Goal: Transaction & Acquisition: Purchase product/service

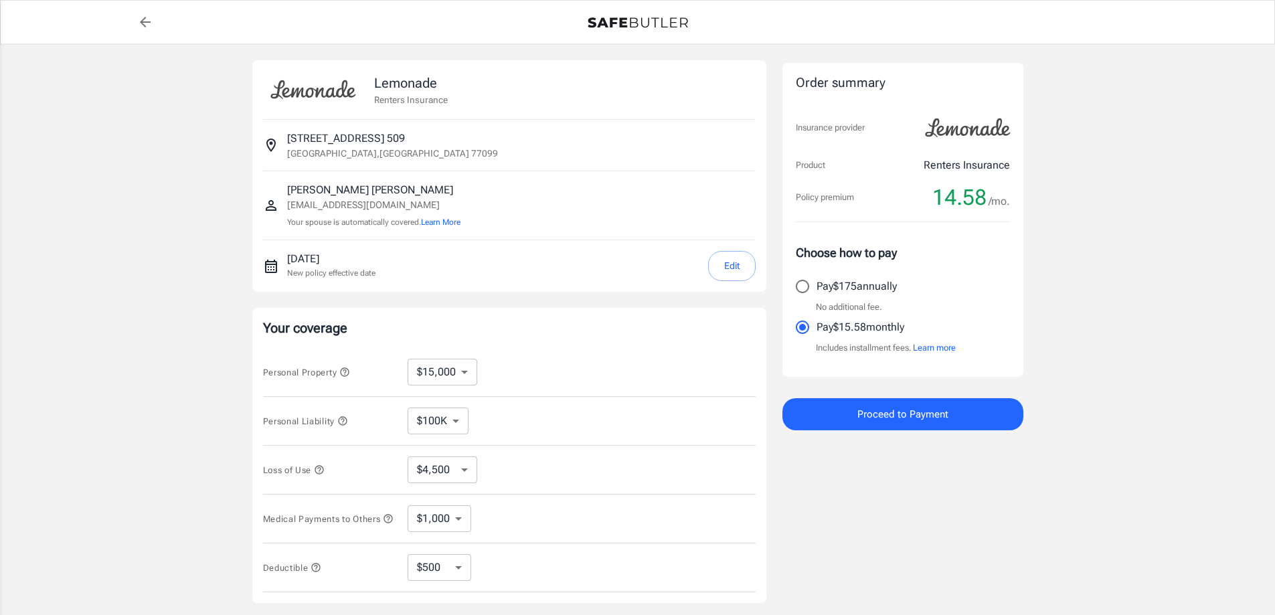
select select "15000"
select select "500"
click at [453, 368] on select "$10,000 $15,000 $20,000 $25,000 $30,000 $40,000 $50,000 $100K $150K $200K $250K" at bounding box center [443, 372] width 70 height 27
select select "10000"
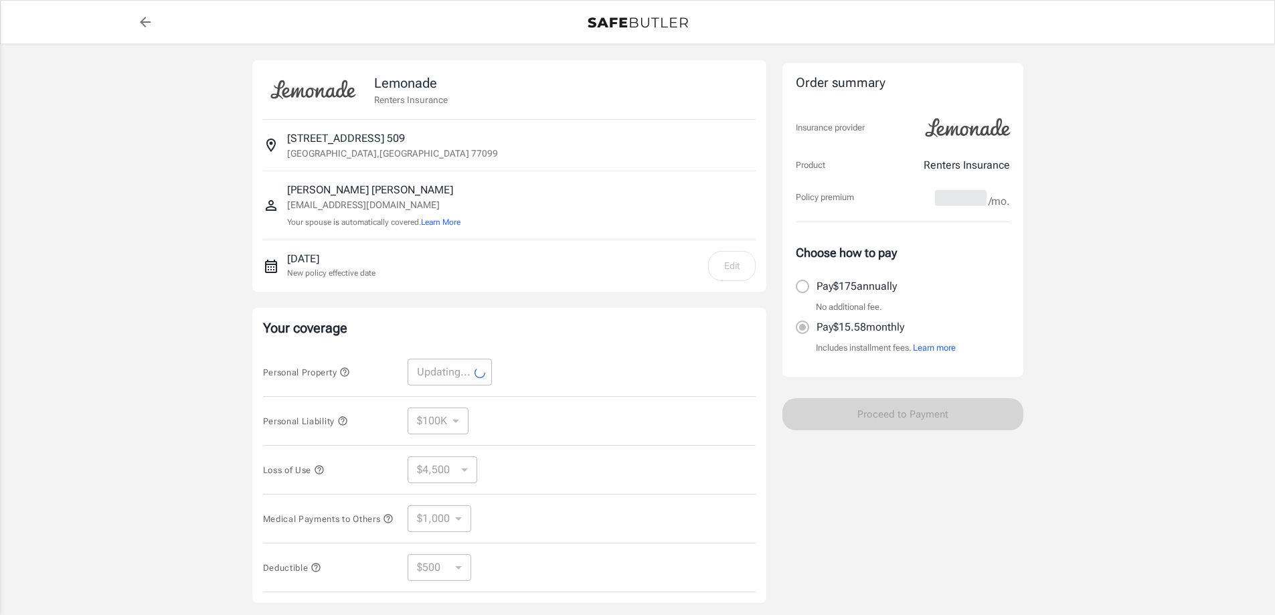
select select "10000"
select select "3000"
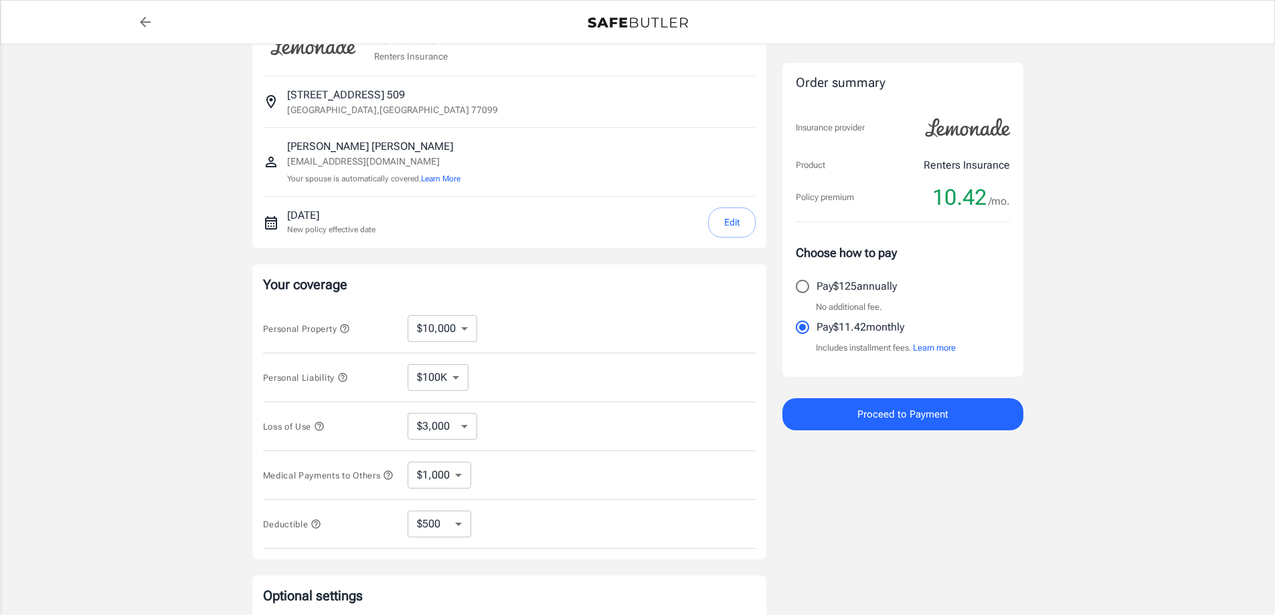
scroll to position [67, 0]
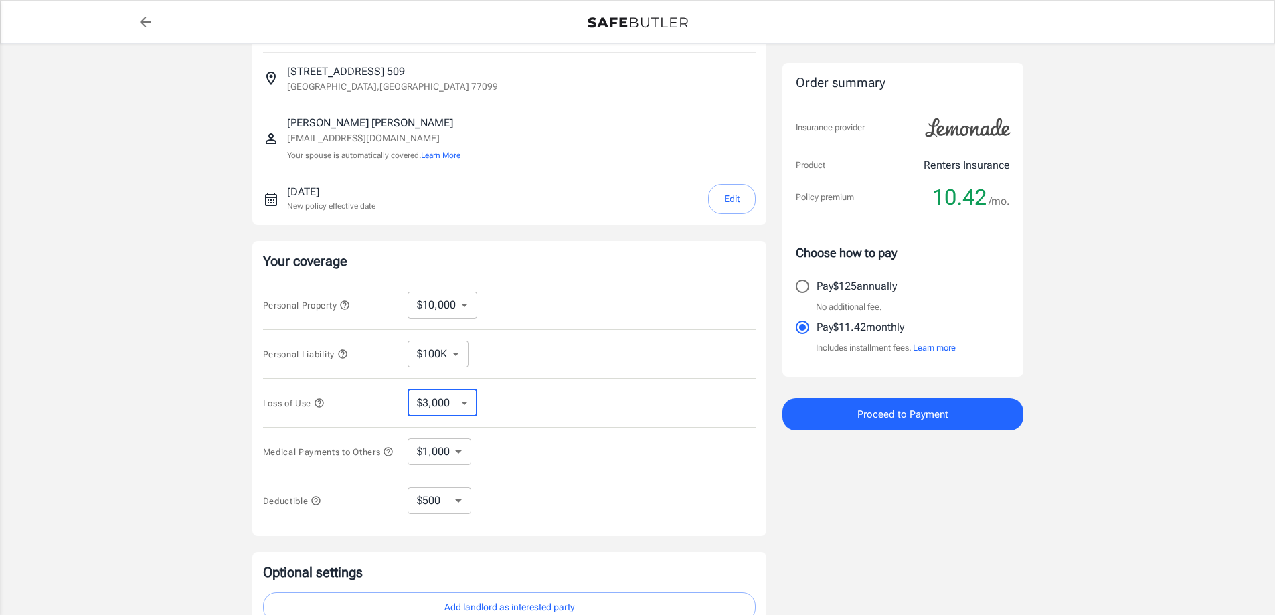
click at [465, 402] on select "$3,000 $6,000 $12,000 $21,000 $36,000 $60,000 $96,000 $153K $198K" at bounding box center [443, 403] width 70 height 27
click at [560, 426] on div "Loss of Use $3,000 $6,000 $12,000 $21,000 $36,000 $60,000 $96,000 $153K $198K ​" at bounding box center [509, 403] width 493 height 49
click at [455, 452] on select "$1,000 $2,000 $3,000 $4,000 $5,000" at bounding box center [440, 451] width 64 height 27
click at [492, 473] on div "Medical Payments to Others $1,000 $2,000 $3,000 $4,000 $5,000 ​" at bounding box center [509, 452] width 493 height 49
click at [449, 502] on select "$250 $500 $1,000 $2,500" at bounding box center [440, 500] width 64 height 27
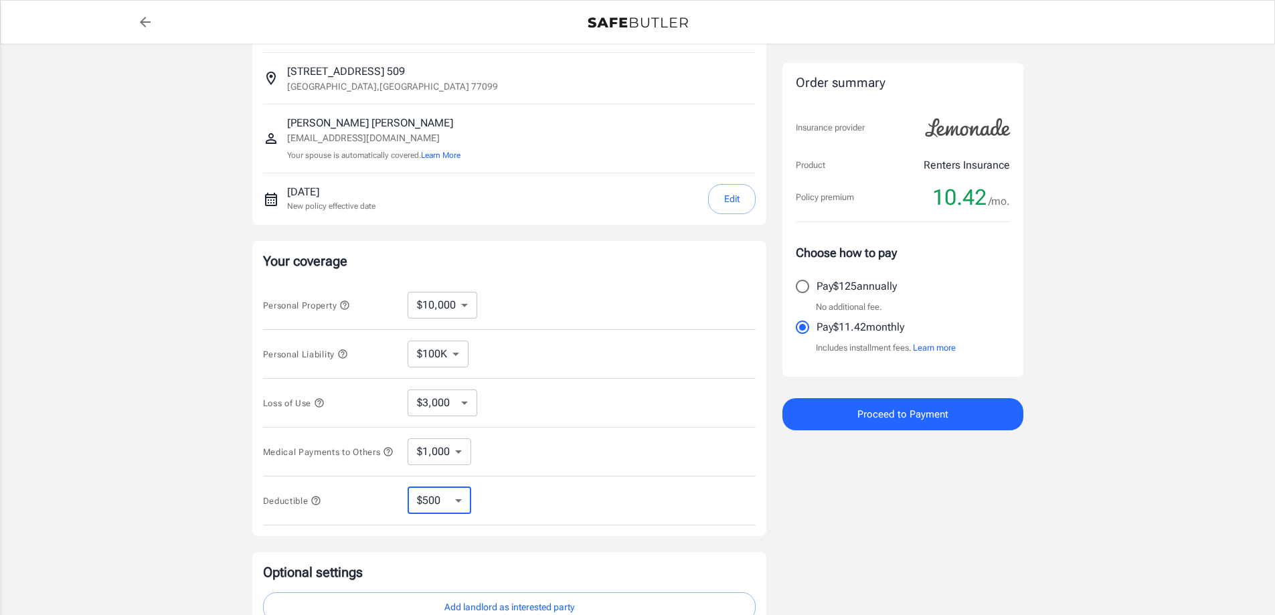
select select "250"
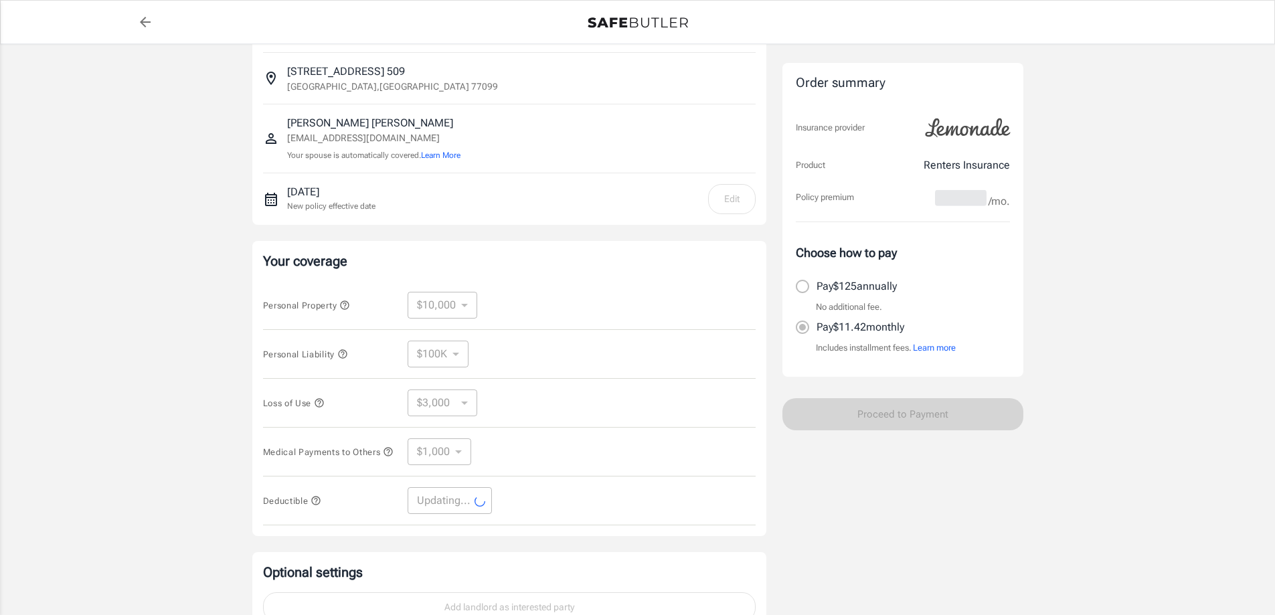
select select "250"
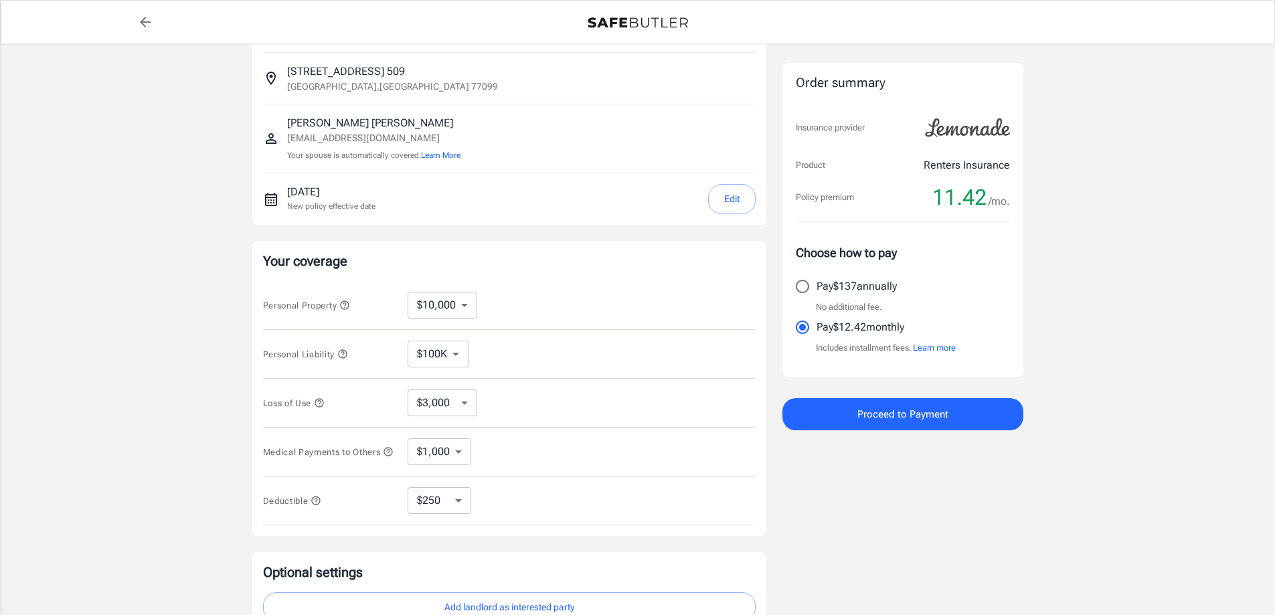
click at [460, 303] on select "$10,000 $15,000 $20,000 $25,000 $30,000 $40,000 $50,000 $100K $150K $200K $250K" at bounding box center [443, 305] width 70 height 27
click at [408, 292] on select "$10,000 $15,000 $20,000 $25,000 $30,000 $40,000 $50,000 $100K $150K $200K $250K" at bounding box center [443, 305] width 70 height 27
click at [734, 196] on button "Edit" at bounding box center [732, 199] width 48 height 30
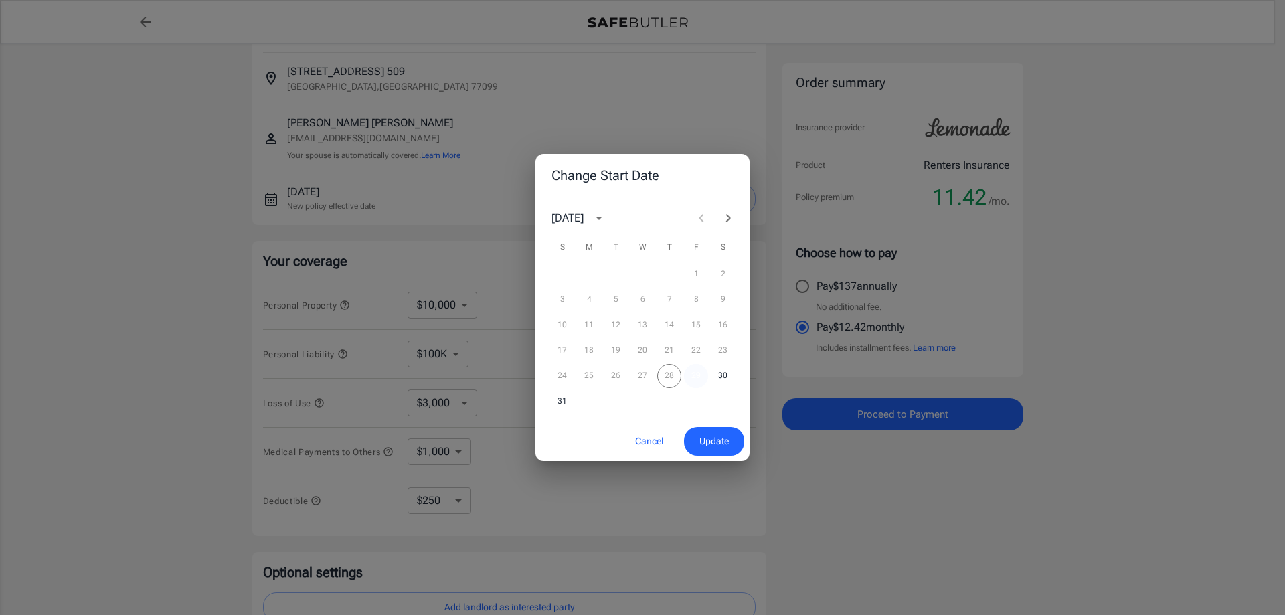
click at [695, 374] on button "29" at bounding box center [696, 376] width 24 height 24
click at [726, 446] on span "Update" at bounding box center [713, 441] width 29 height 17
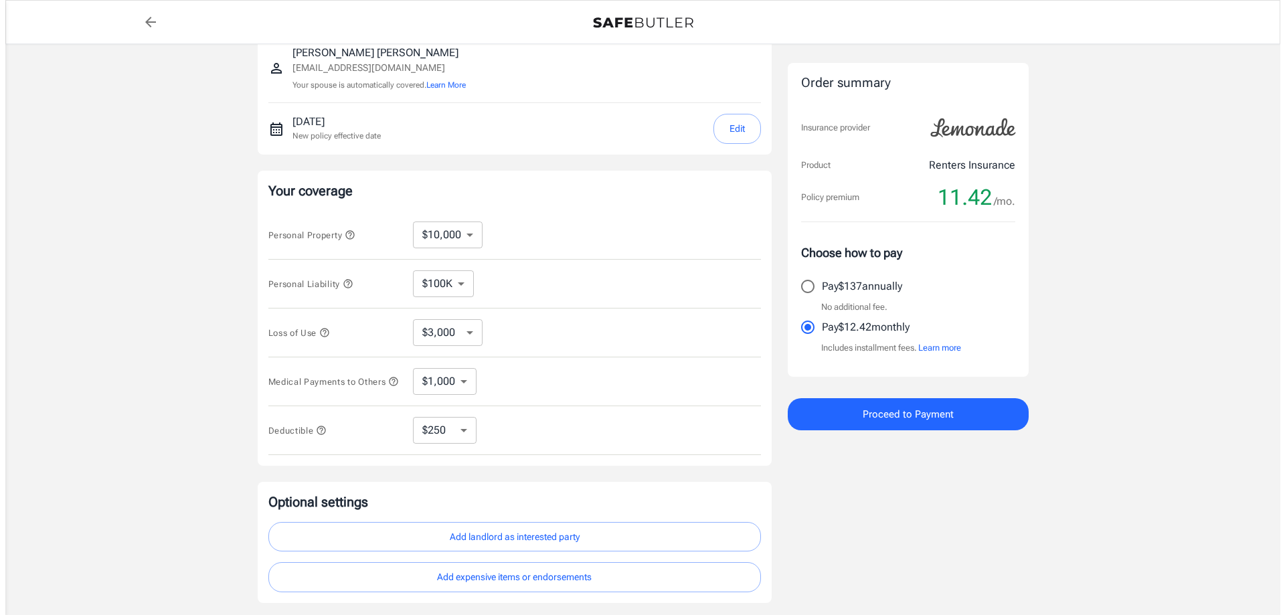
scroll to position [240, 0]
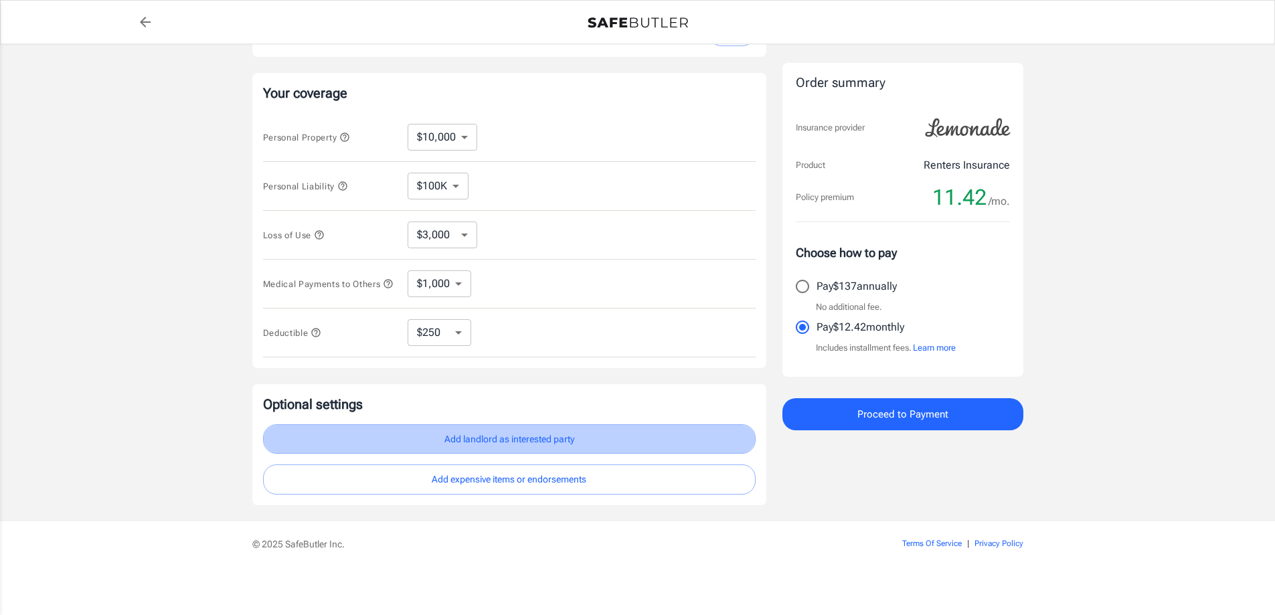
click at [562, 442] on button "Add landlord as interested party" at bounding box center [509, 439] width 493 height 30
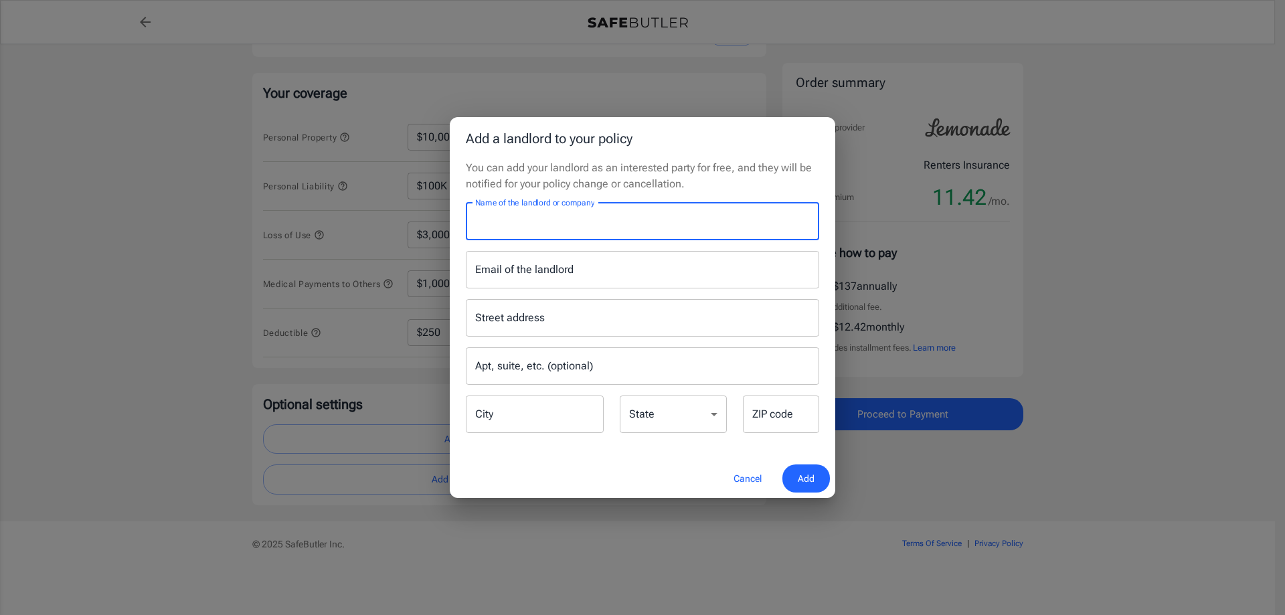
click at [548, 223] on input "Name of the landlord or company" at bounding box center [642, 221] width 353 height 37
type input "Huntingtonglen"
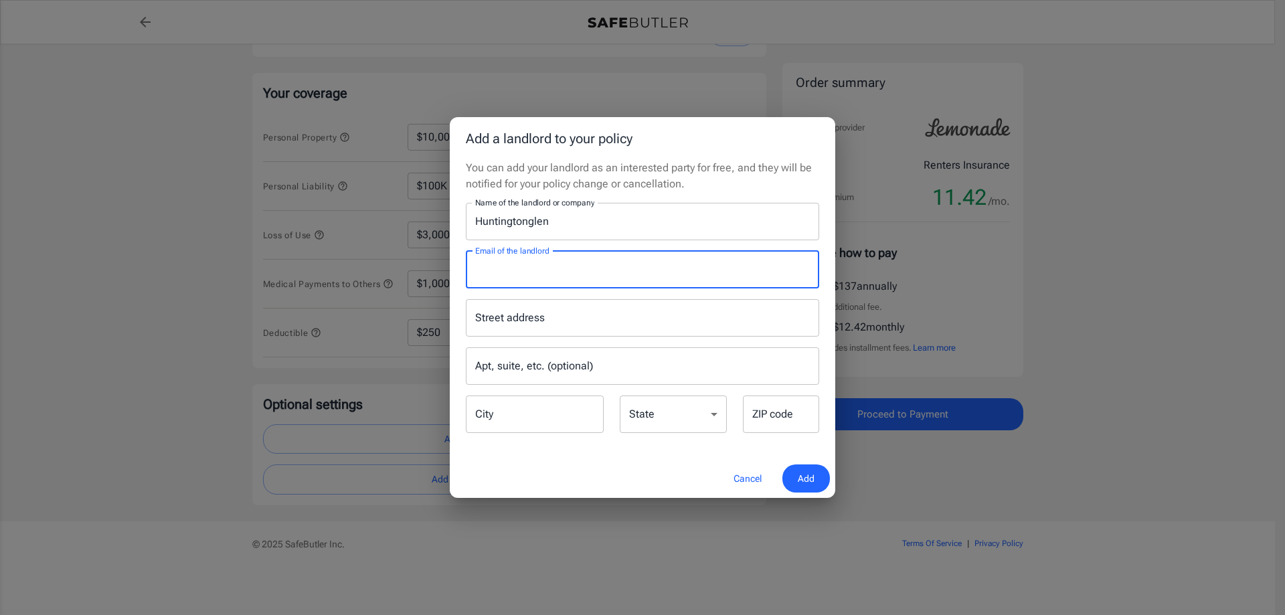
click at [509, 272] on input "Email of the landlord" at bounding box center [642, 269] width 353 height 37
type input "[EMAIL_ADDRESS][DOMAIN_NAME]"
click at [534, 321] on input "Street address" at bounding box center [642, 317] width 341 height 25
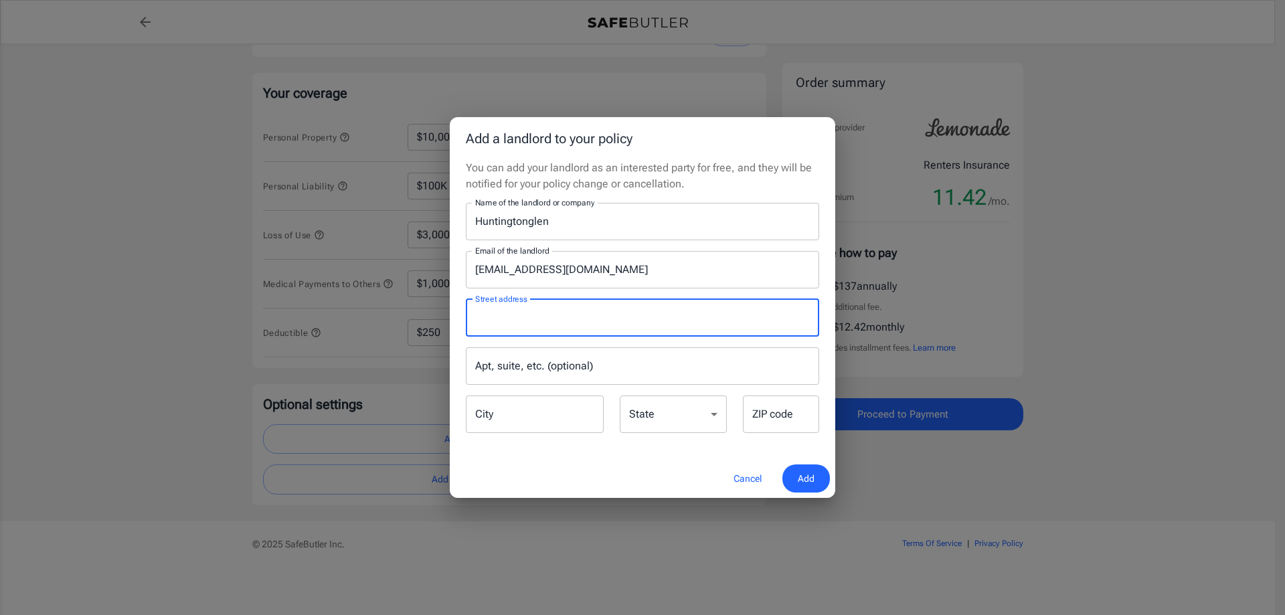
click at [543, 312] on input "Street address" at bounding box center [642, 317] width 341 height 25
type input "P.O. [STREET_ADDRESS]"
click at [524, 363] on input "Apt, suite, etc. (optional)" at bounding box center [642, 365] width 353 height 37
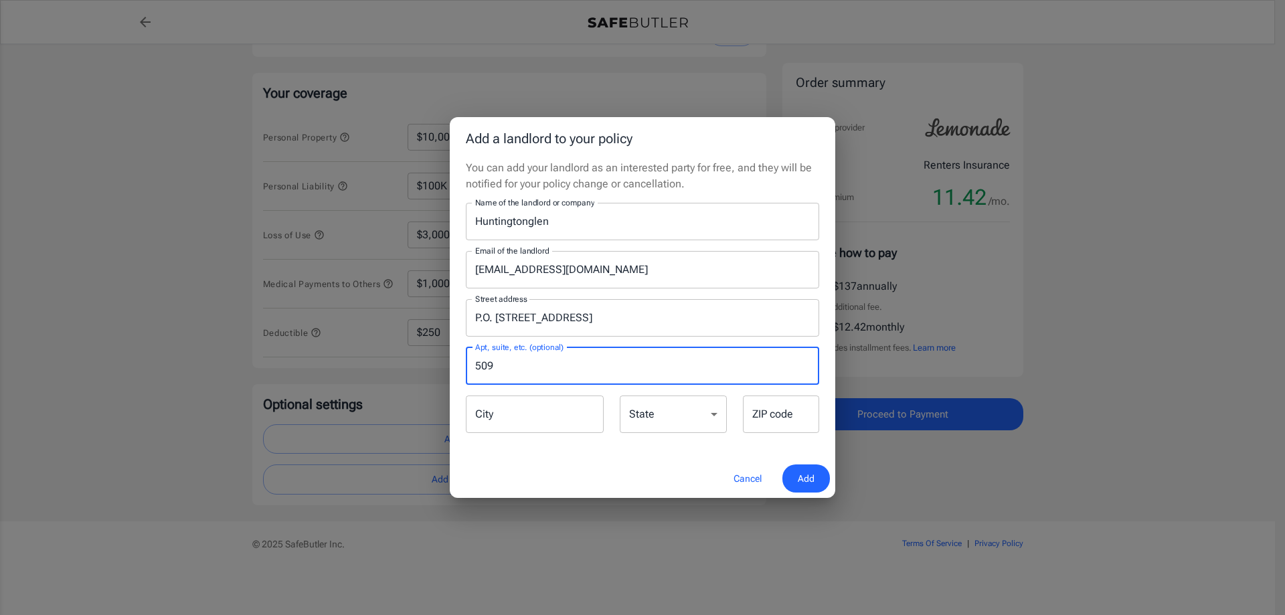
type input "509"
click at [533, 424] on input "City" at bounding box center [535, 414] width 138 height 37
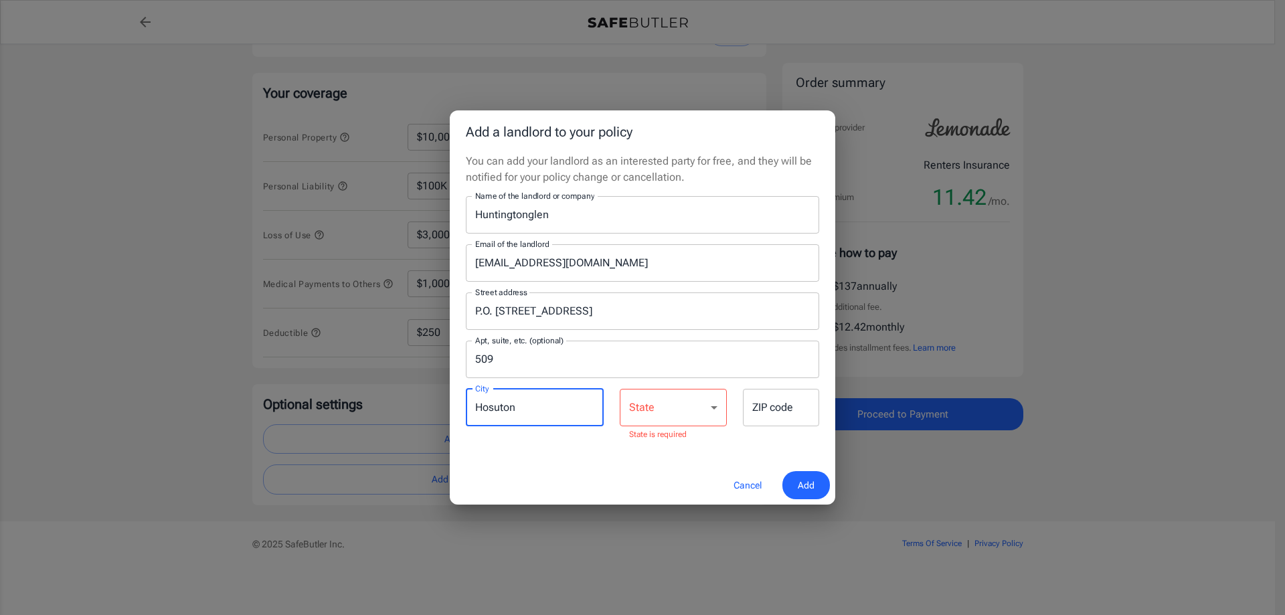
drag, startPoint x: 529, startPoint y: 418, endPoint x: 479, endPoint y: 415, distance: 49.6
click at [479, 415] on input "Hosuton" at bounding box center [535, 407] width 138 height 37
type input "[GEOGRAPHIC_DATA]"
click at [718, 406] on select "[US_STATE] [US_STATE] [US_STATE] [US_STATE] [US_STATE] [US_STATE] [US_STATE] [U…" at bounding box center [673, 407] width 107 height 37
select select "[GEOGRAPHIC_DATA]"
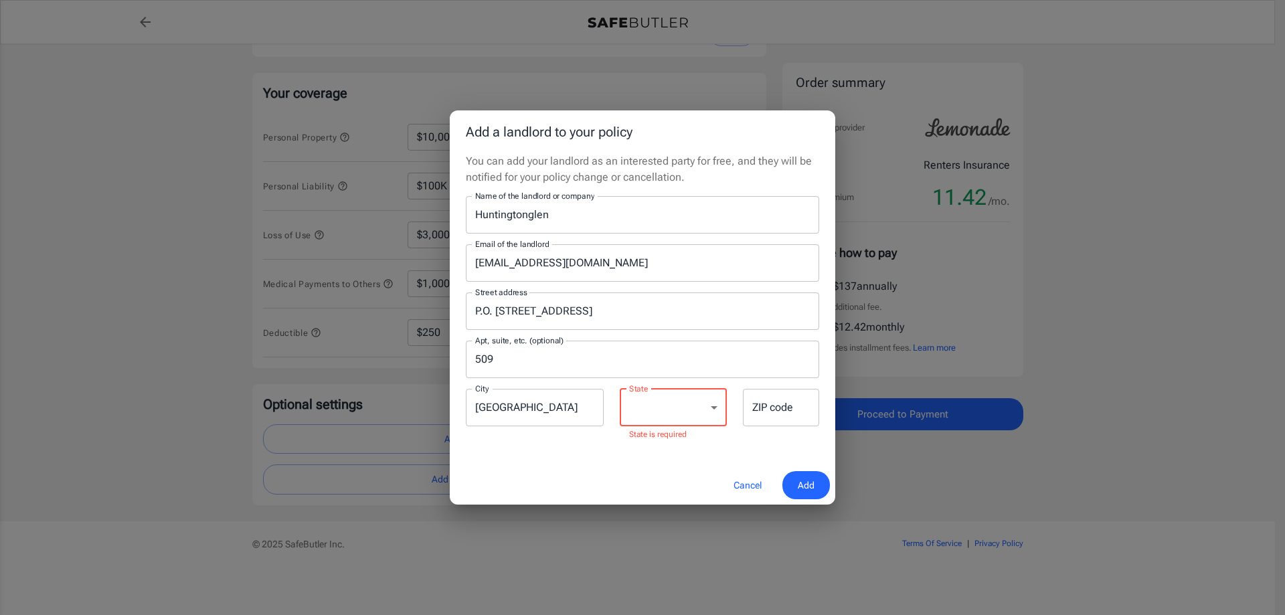
click at [620, 395] on select "[US_STATE] [US_STATE] [US_STATE] [US_STATE] [US_STATE] [US_STATE] [US_STATE] [U…" at bounding box center [673, 407] width 107 height 37
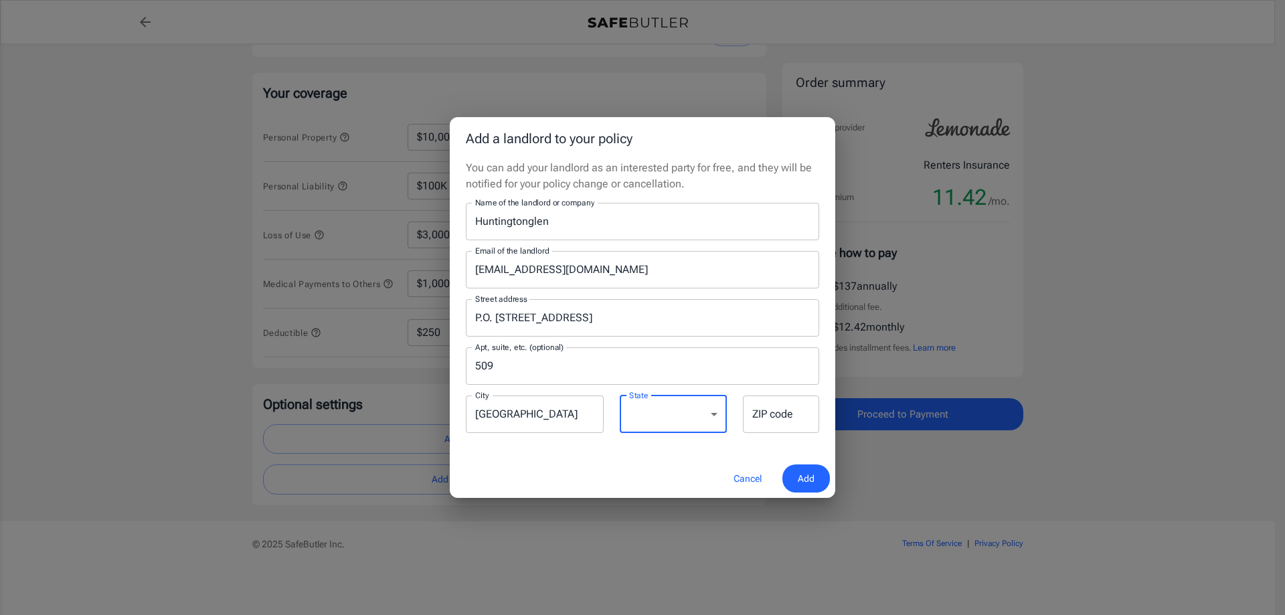
click at [786, 410] on input "ZIP code" at bounding box center [781, 414] width 76 height 37
type input "77099"
click at [691, 473] on div "Cancel Add" at bounding box center [642, 478] width 385 height 39
click at [813, 474] on span "Add" at bounding box center [806, 478] width 17 height 17
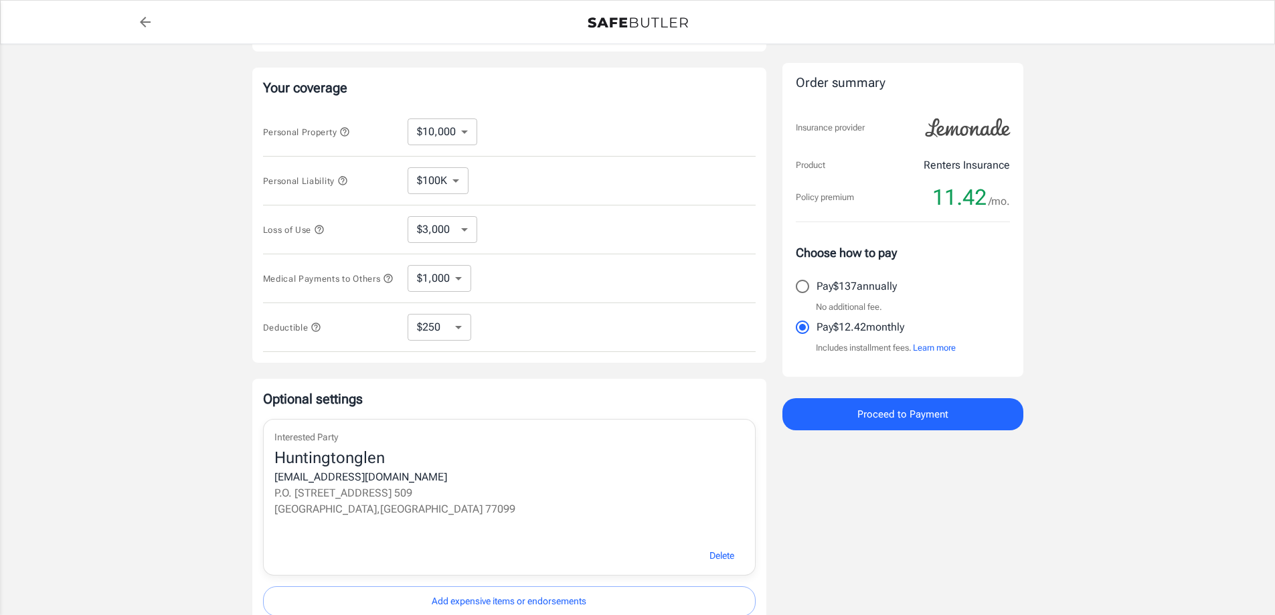
click at [923, 413] on span "Proceed to Payment" at bounding box center [902, 414] width 91 height 17
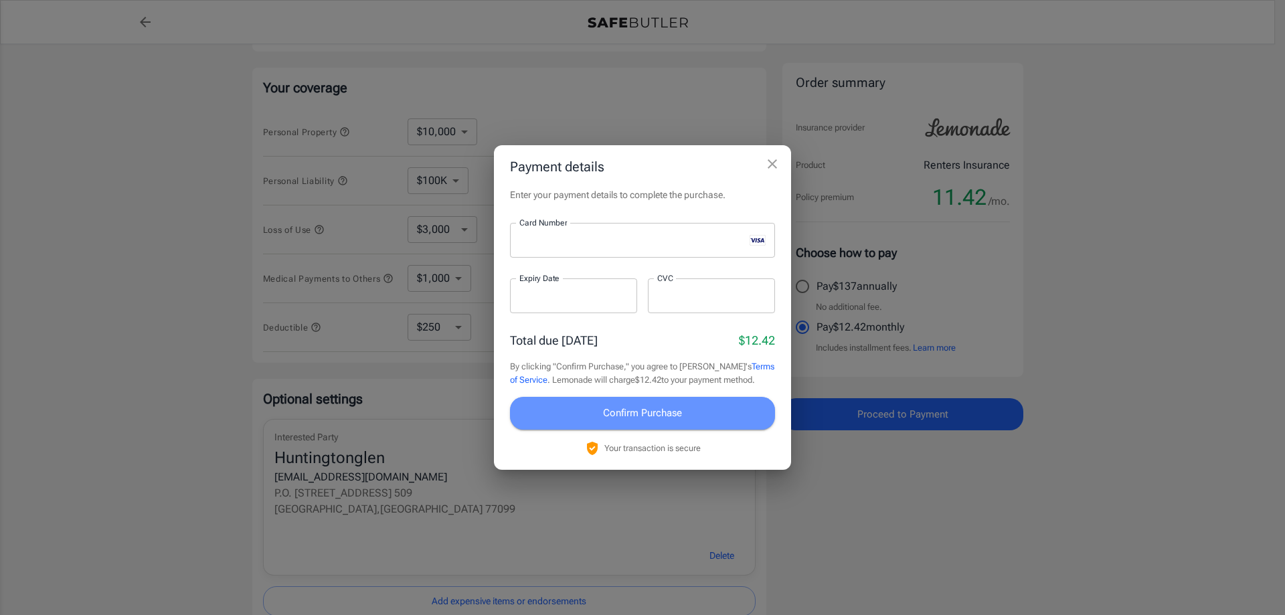
click at [616, 416] on span "Confirm Purchase" at bounding box center [642, 412] width 79 height 17
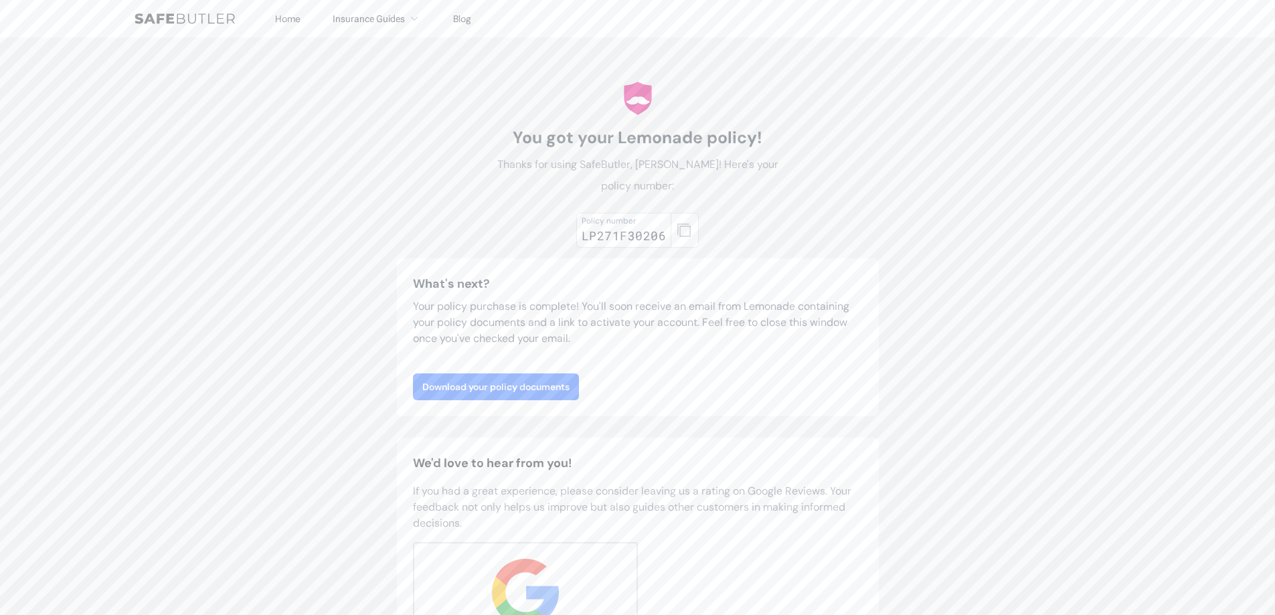
click at [515, 381] on link "Download your policy documents" at bounding box center [496, 386] width 166 height 27
